Goal: Task Accomplishment & Management: Use online tool/utility

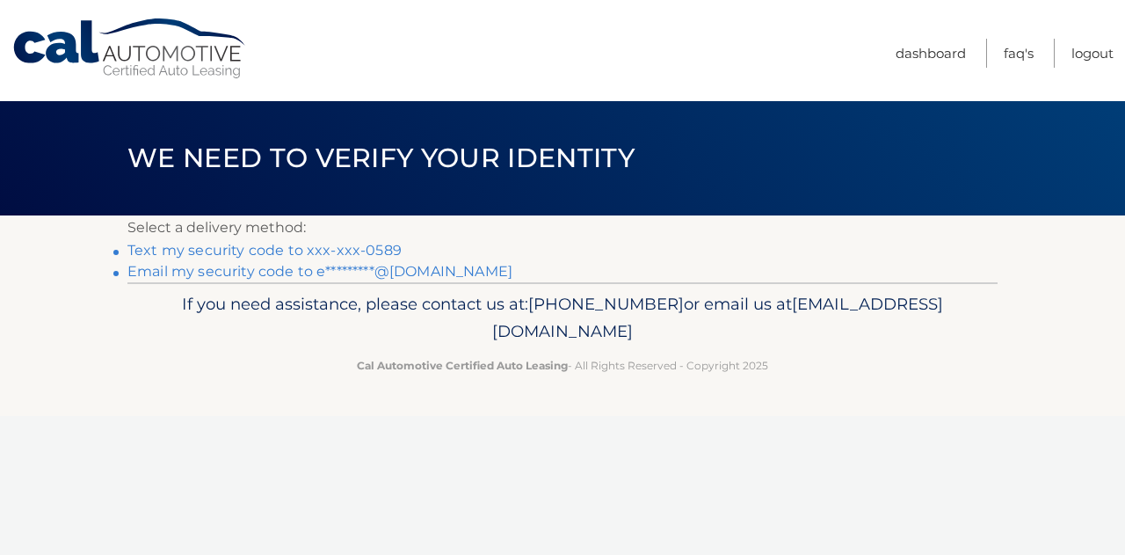
click at [373, 243] on link "Text my security code to xxx-xxx-0589" at bounding box center [264, 250] width 274 height 17
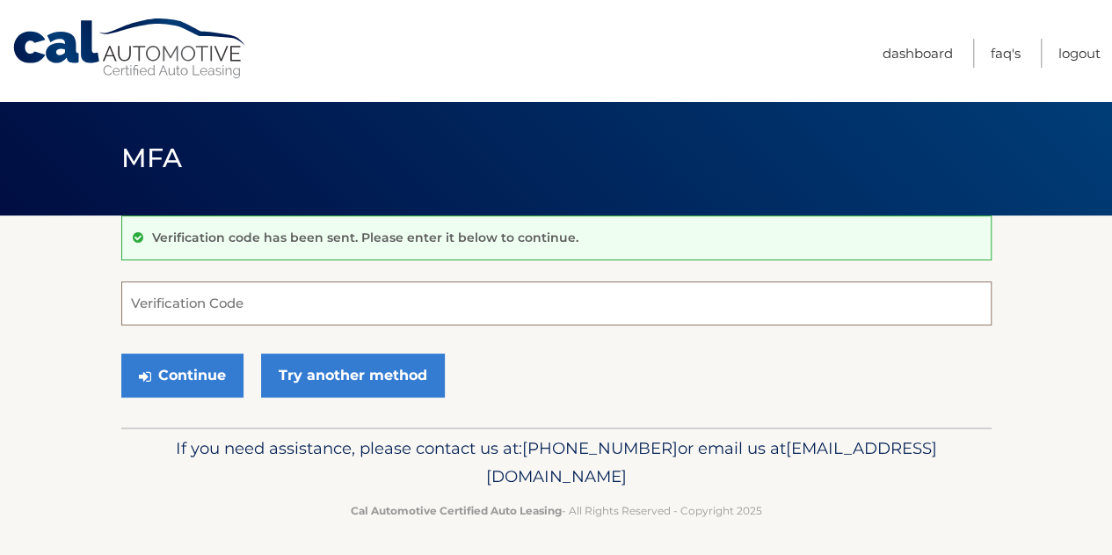
click at [274, 309] on input "Verification Code" at bounding box center [556, 303] width 870 height 44
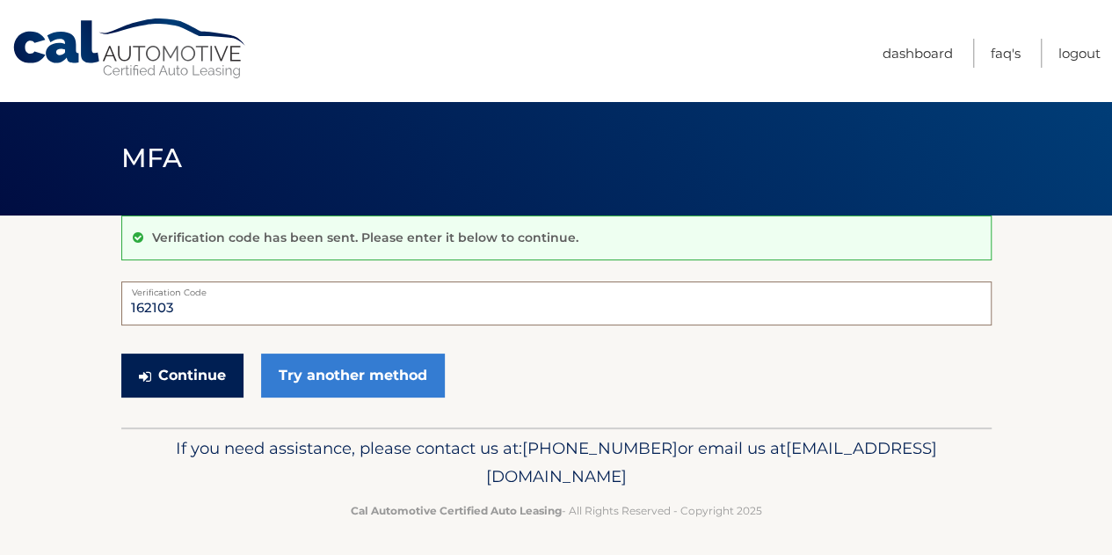
type input "162103"
click at [236, 385] on button "Continue" at bounding box center [182, 375] width 122 height 44
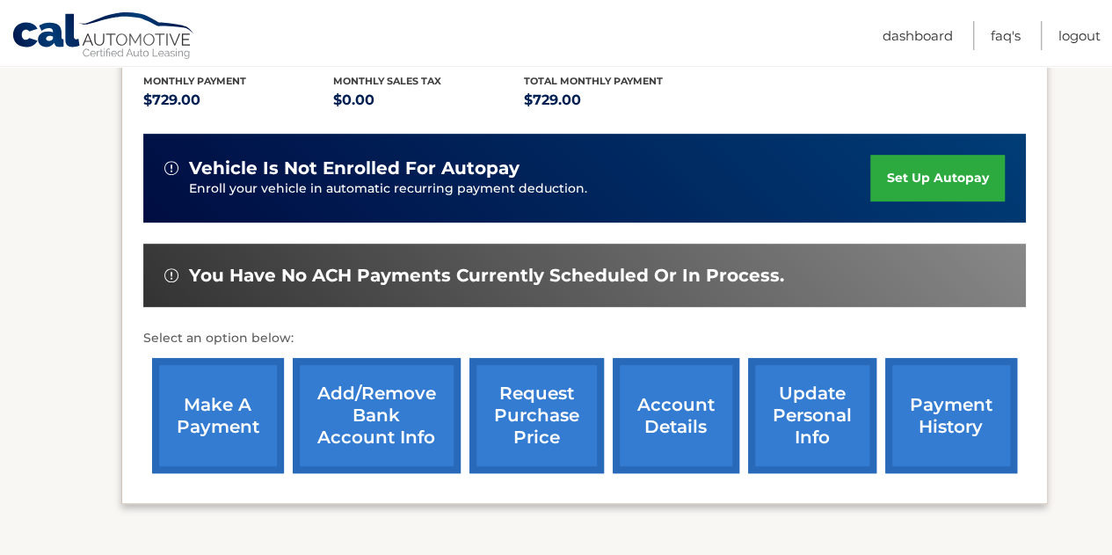
scroll to position [385, 0]
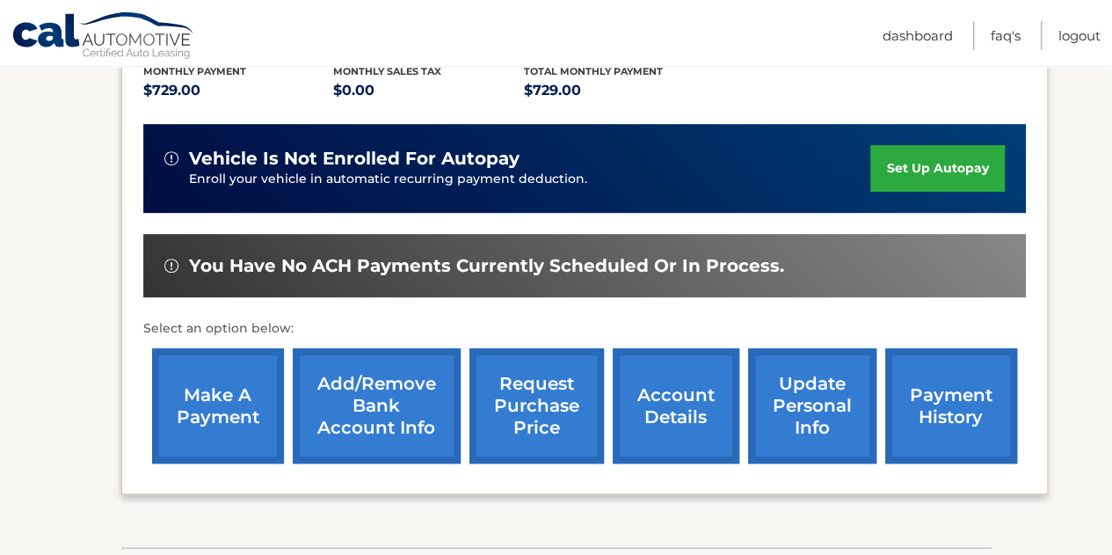
click at [239, 403] on link "make a payment" at bounding box center [218, 405] width 132 height 115
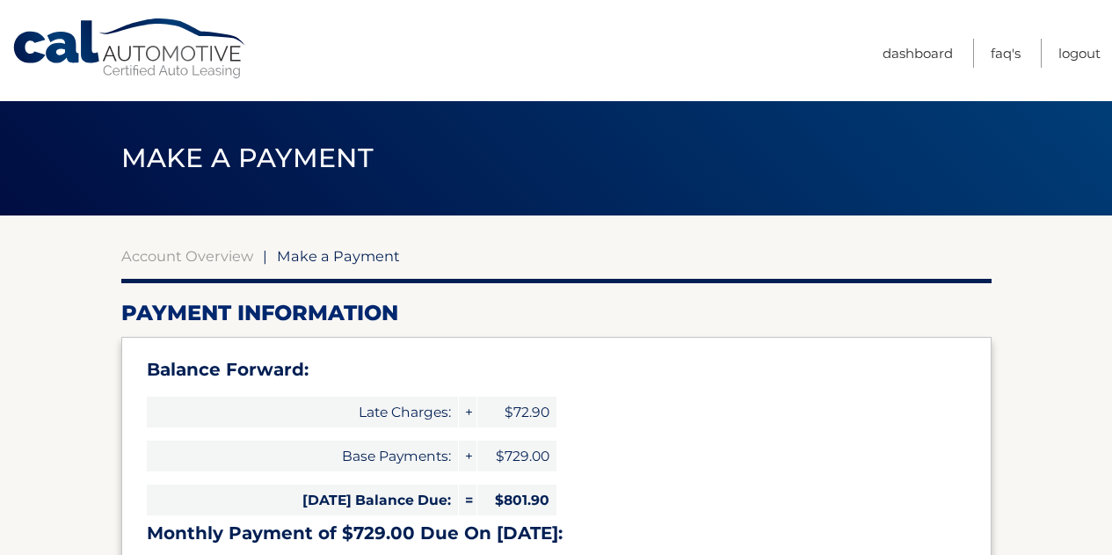
select select "OGM0ZGQ3ZDgtMmQ1Ni00MmQ5LWFhNDQtODFiZmE0ZTc2NDU2"
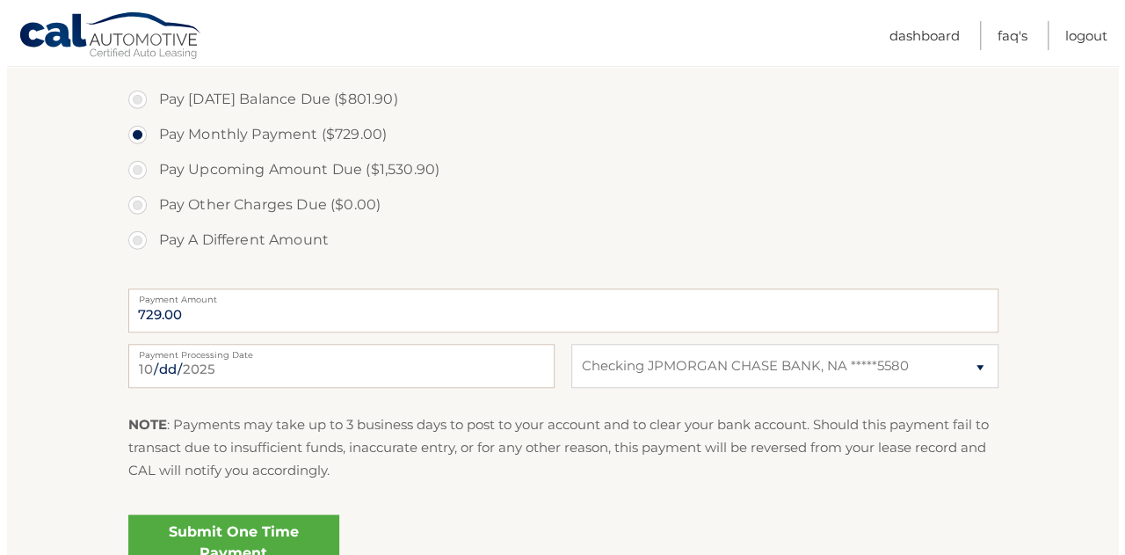
scroll to position [647, 0]
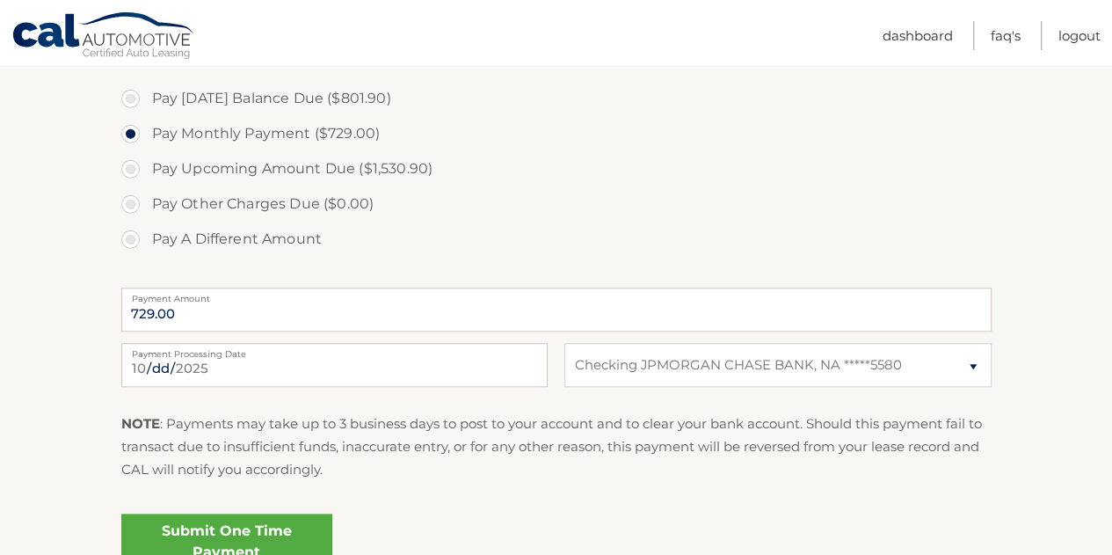
click at [285, 524] on link "Submit One Time Payment" at bounding box center [226, 541] width 211 height 56
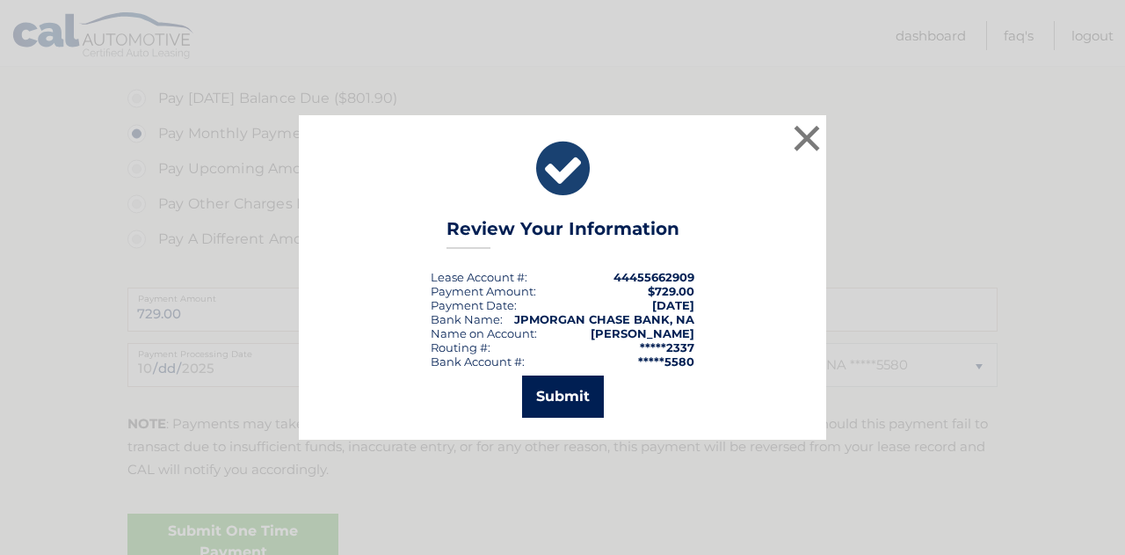
click at [583, 389] on button "Submit" at bounding box center [563, 396] width 82 height 42
